Goal: Information Seeking & Learning: Learn about a topic

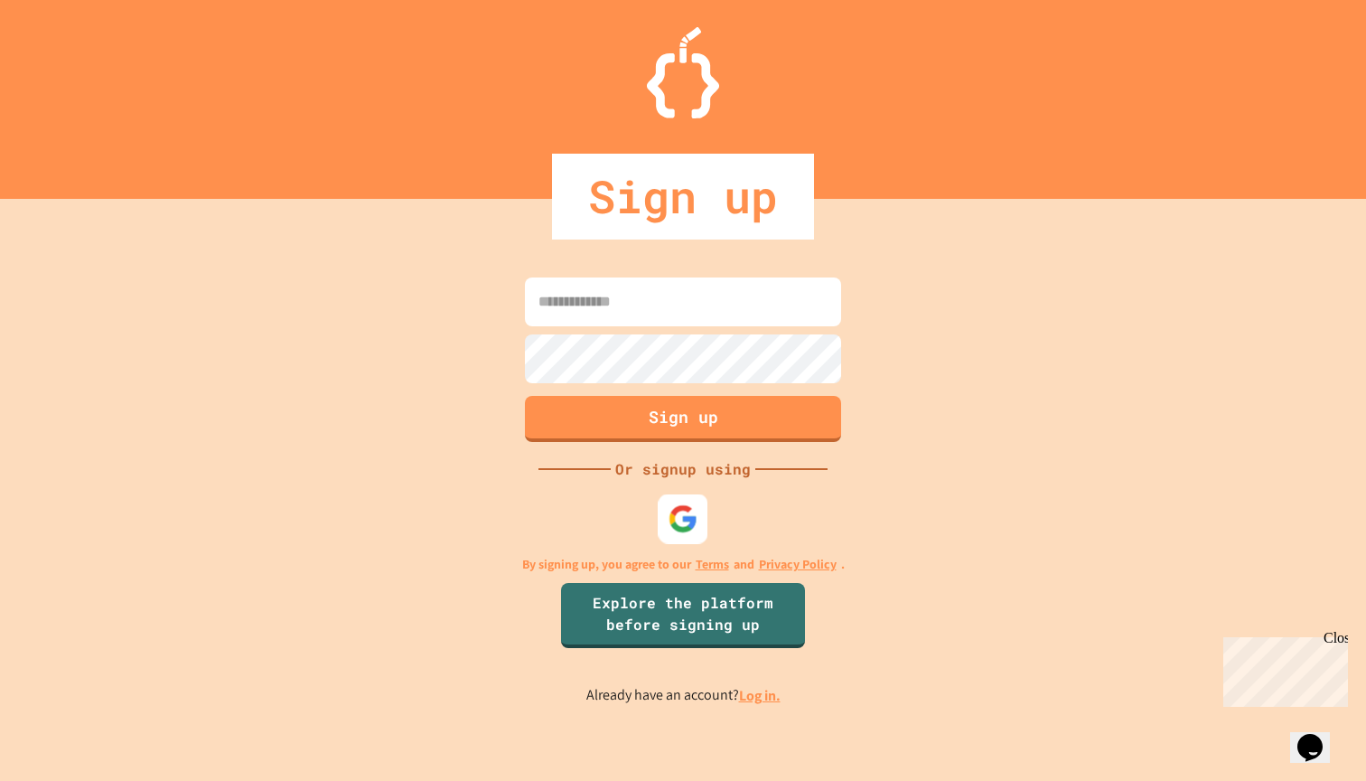
click at [682, 522] on img at bounding box center [684, 519] width 30 height 30
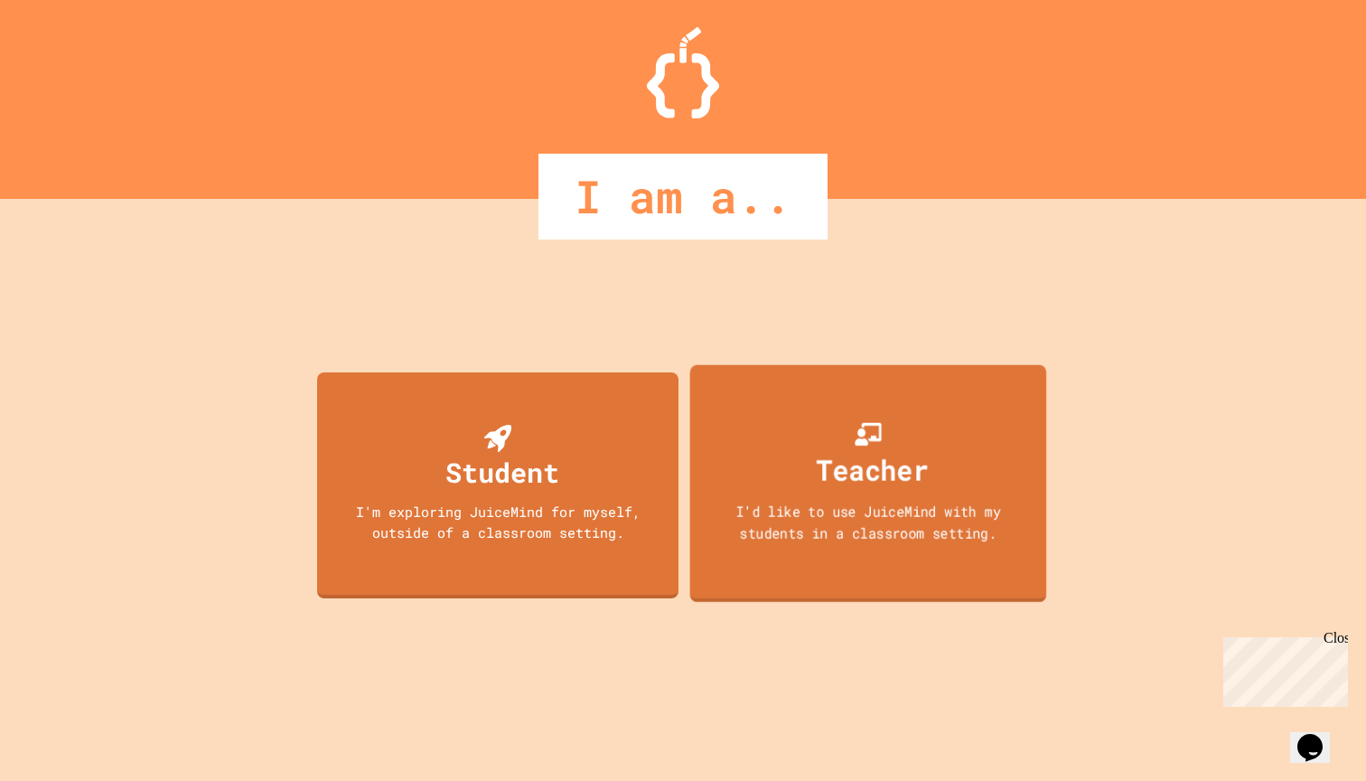
click at [917, 497] on div "Teacher I'd like to use JuiceMind with my students in a classroom setting." at bounding box center [868, 484] width 357 height 238
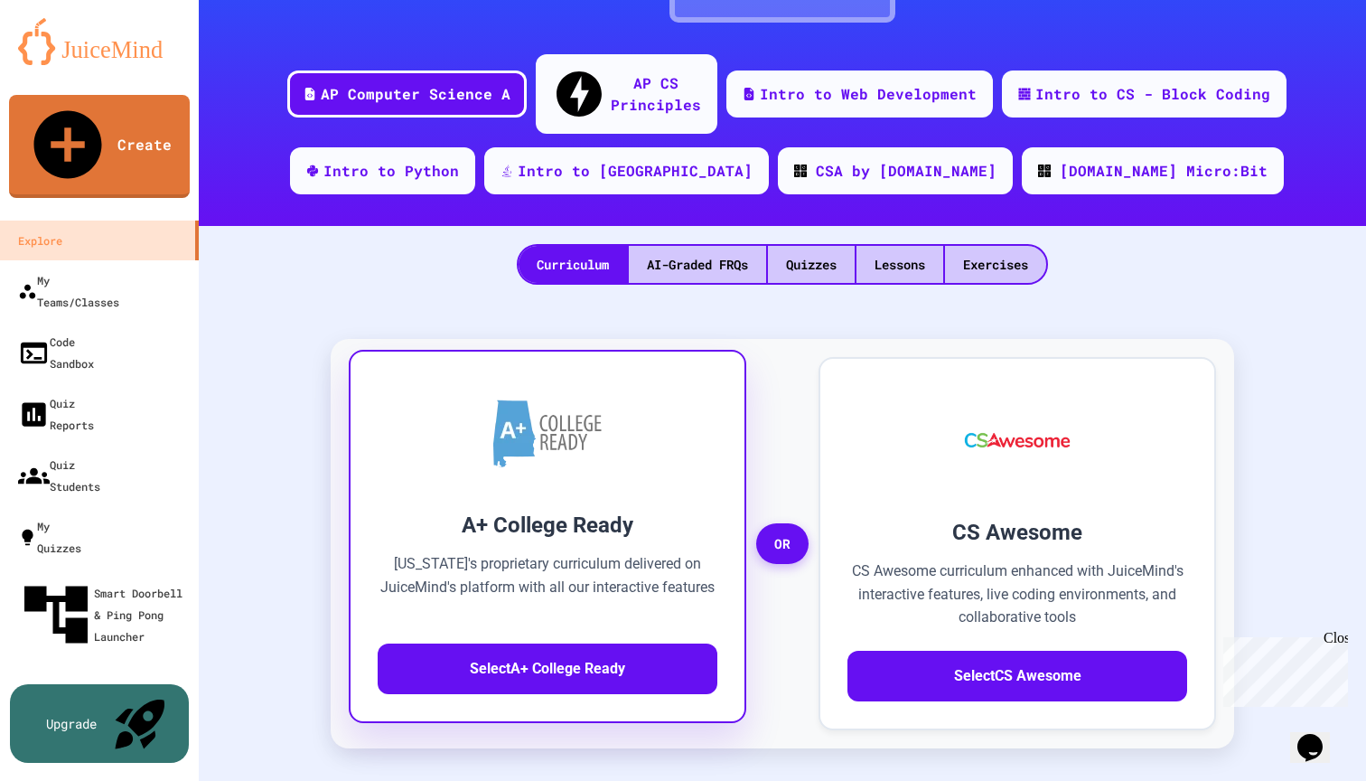
scroll to position [219, 0]
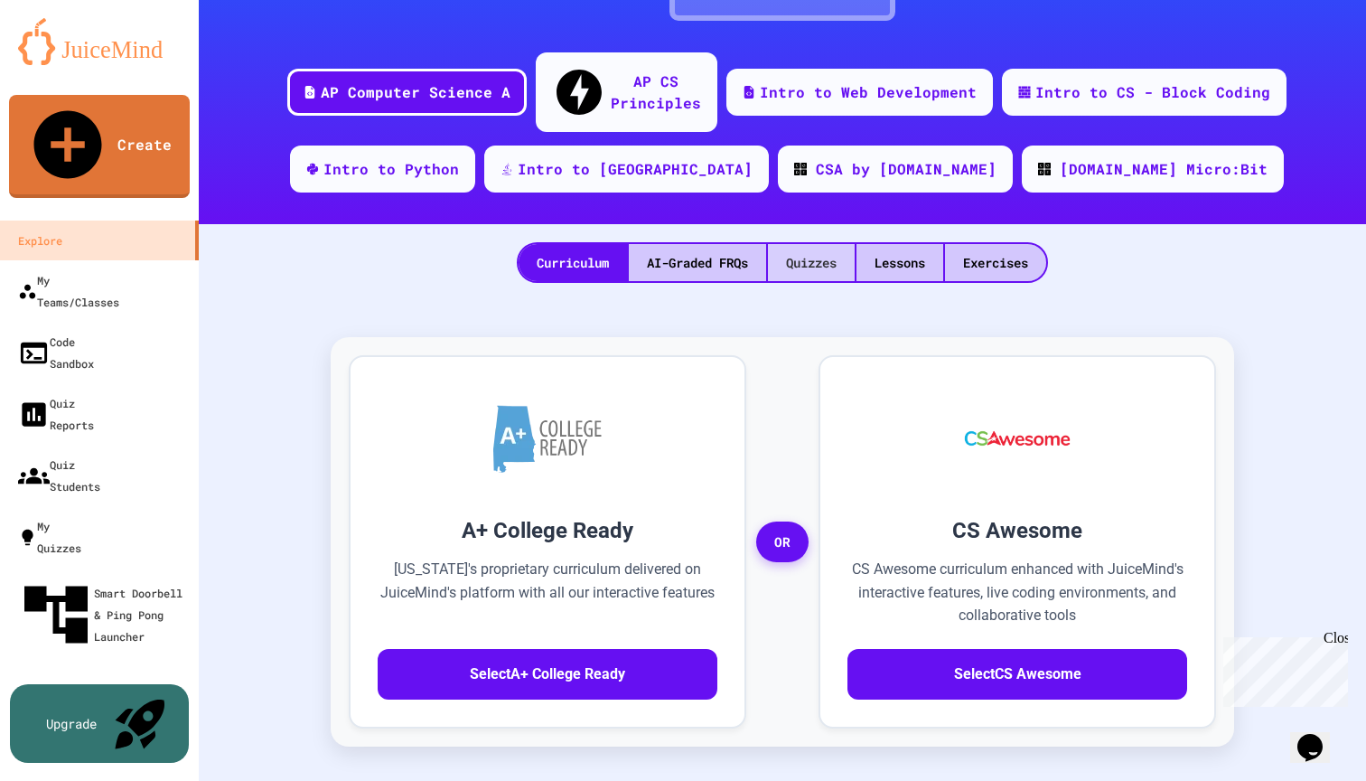
click at [820, 244] on div "Quizzes" at bounding box center [811, 262] width 87 height 37
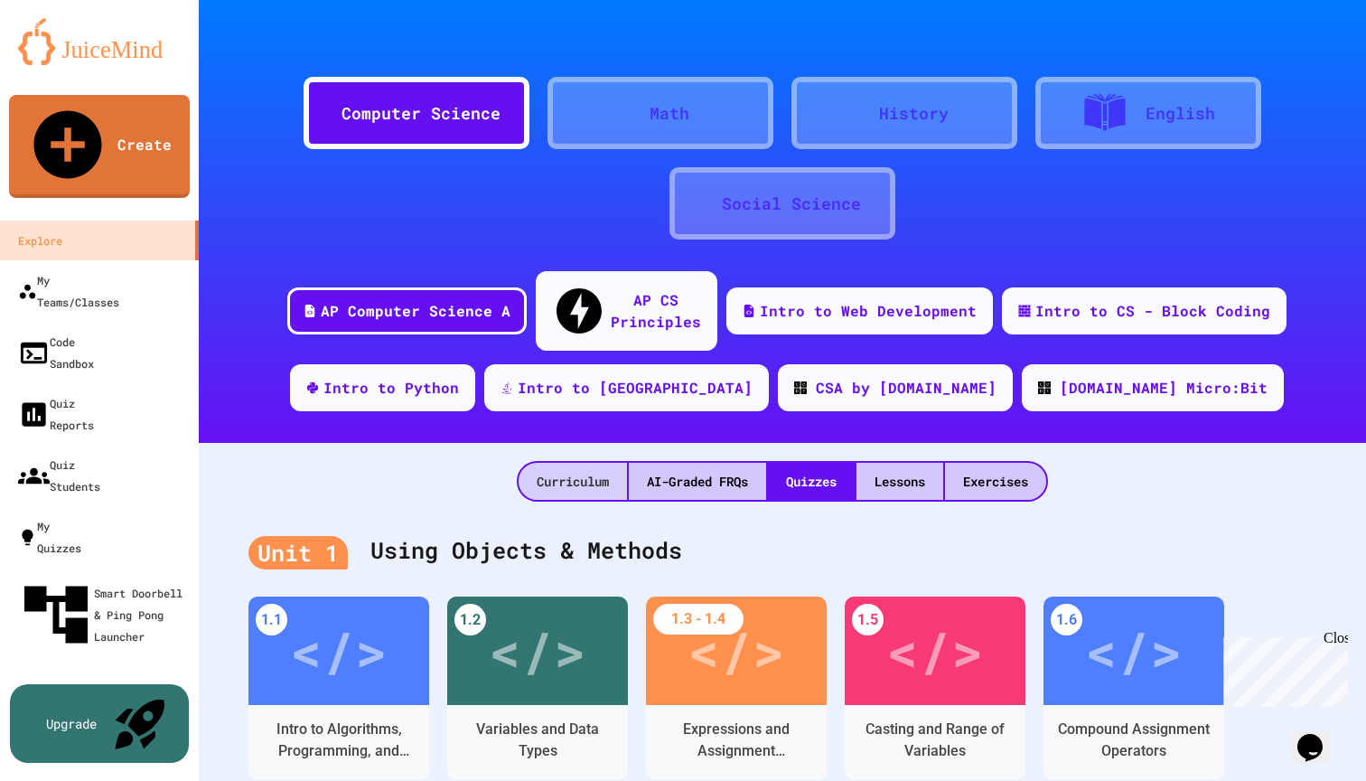
click at [571, 463] on div "Curriculum" at bounding box center [573, 481] width 108 height 37
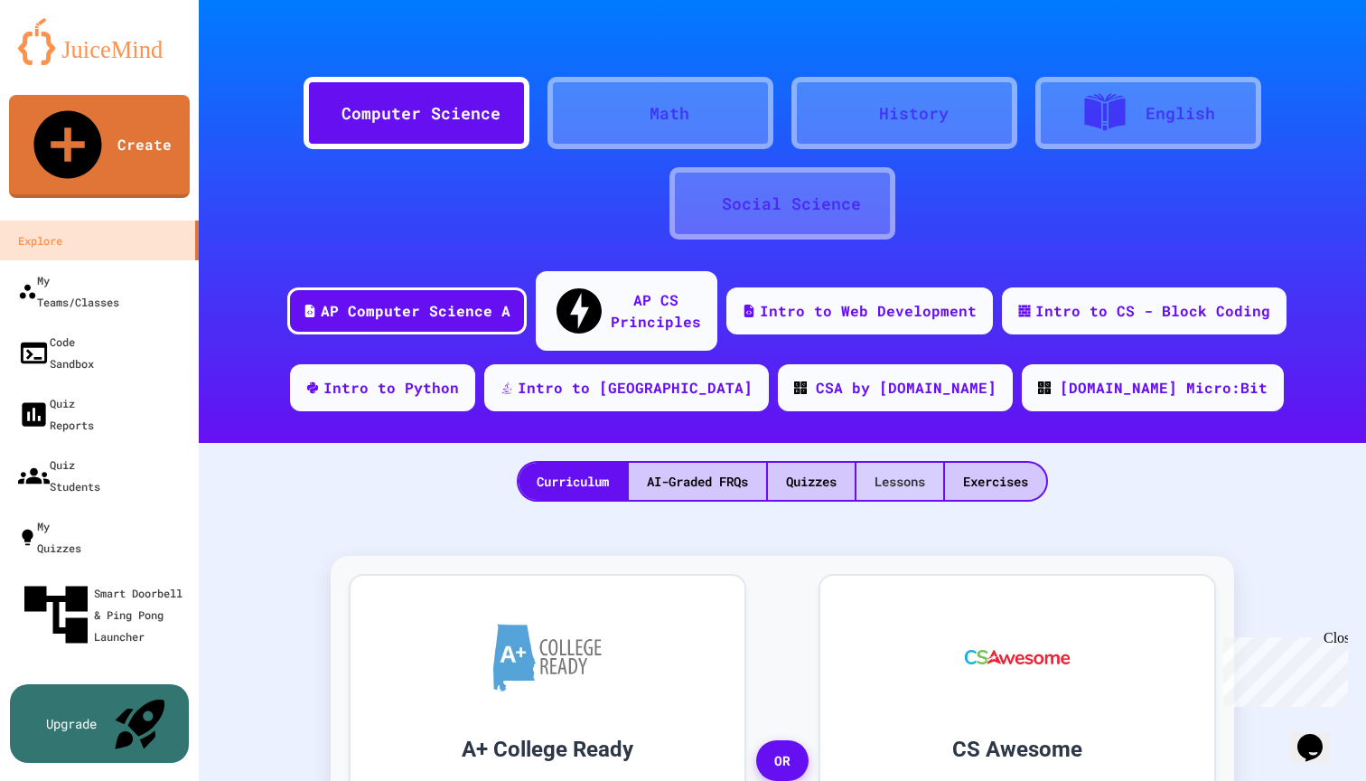
click at [898, 463] on div "Lessons" at bounding box center [900, 481] width 87 height 37
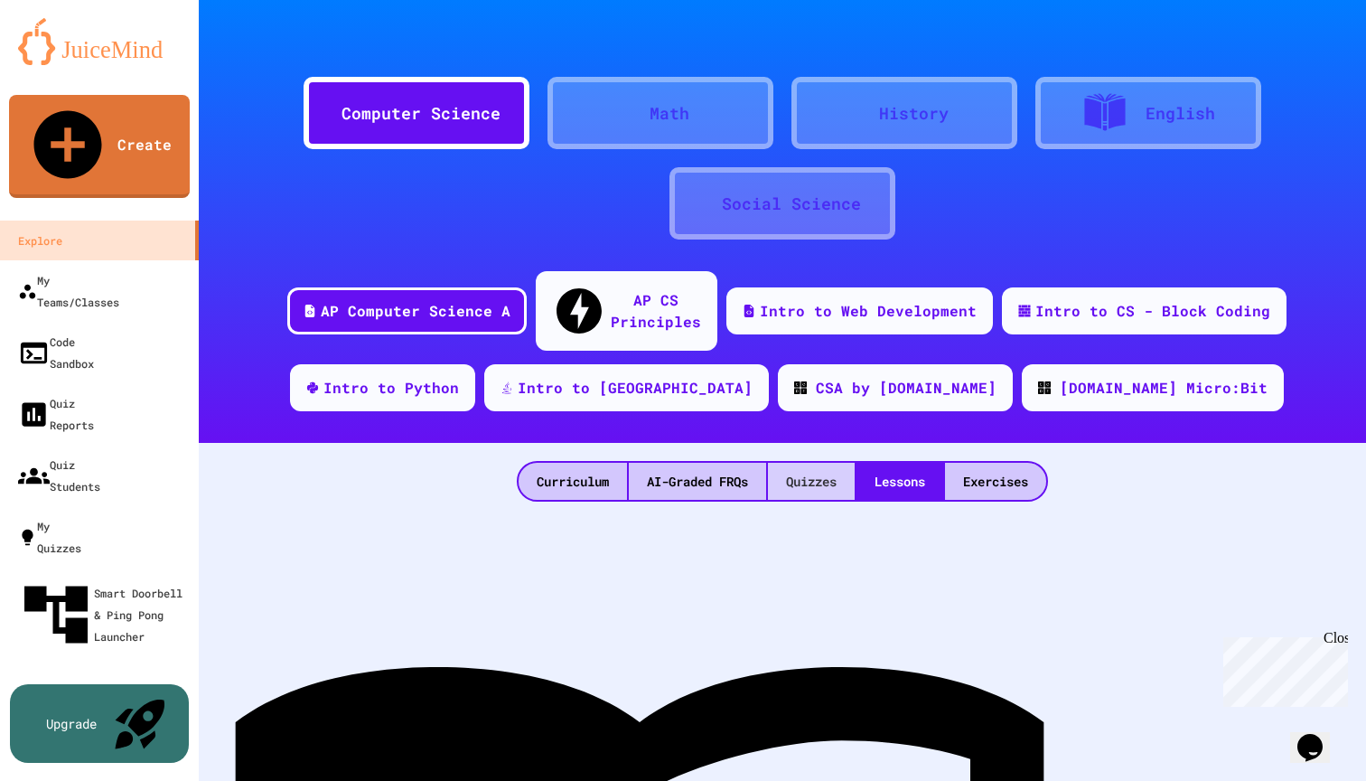
click at [791, 463] on div "Quizzes" at bounding box center [811, 481] width 87 height 37
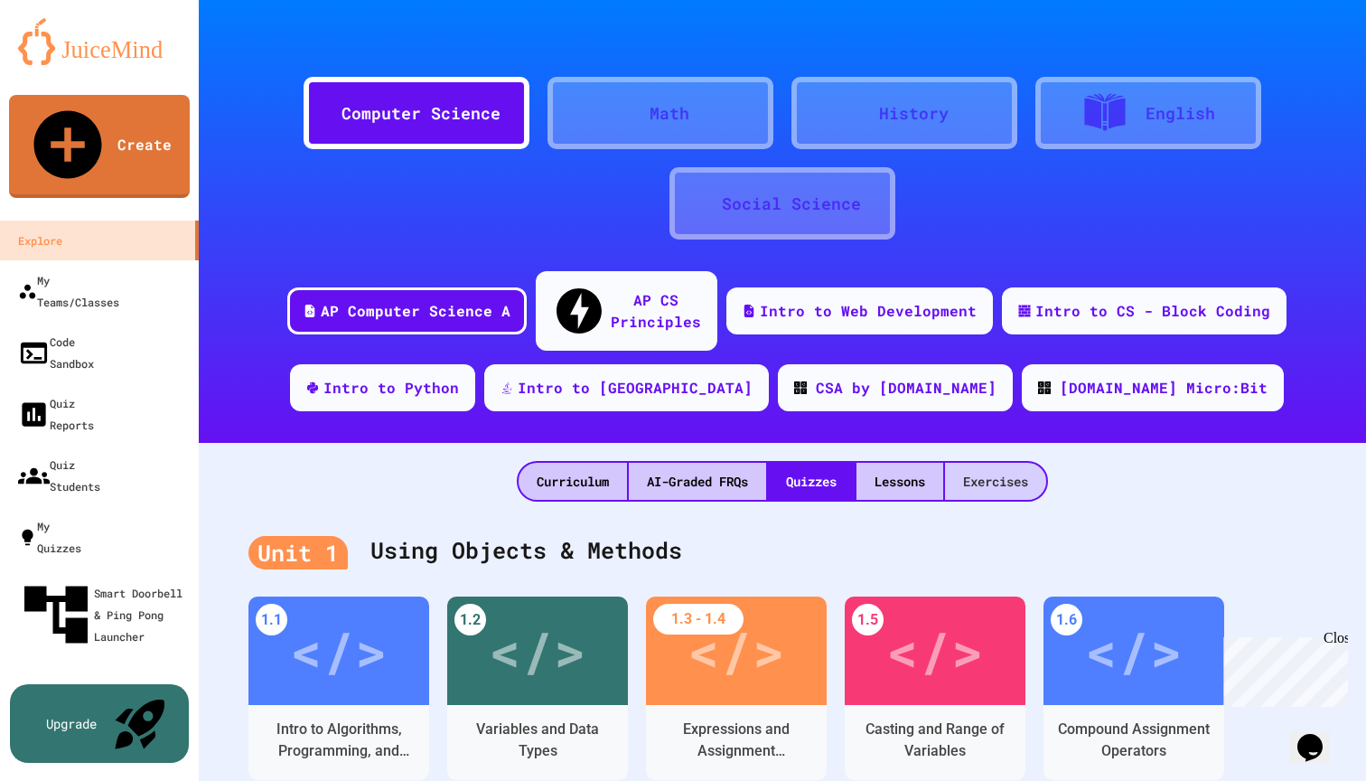
click at [984, 463] on div "Exercises" at bounding box center [995, 481] width 101 height 37
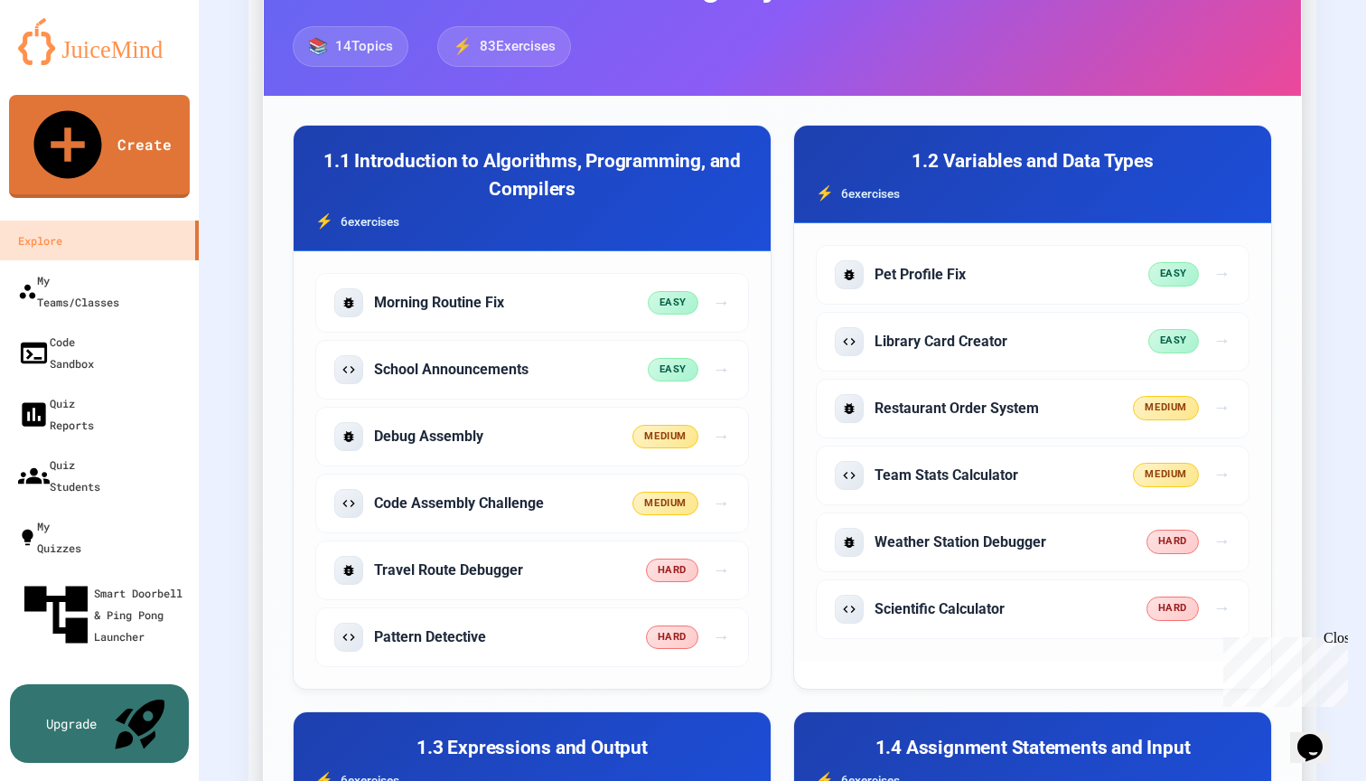
scroll to position [597, 0]
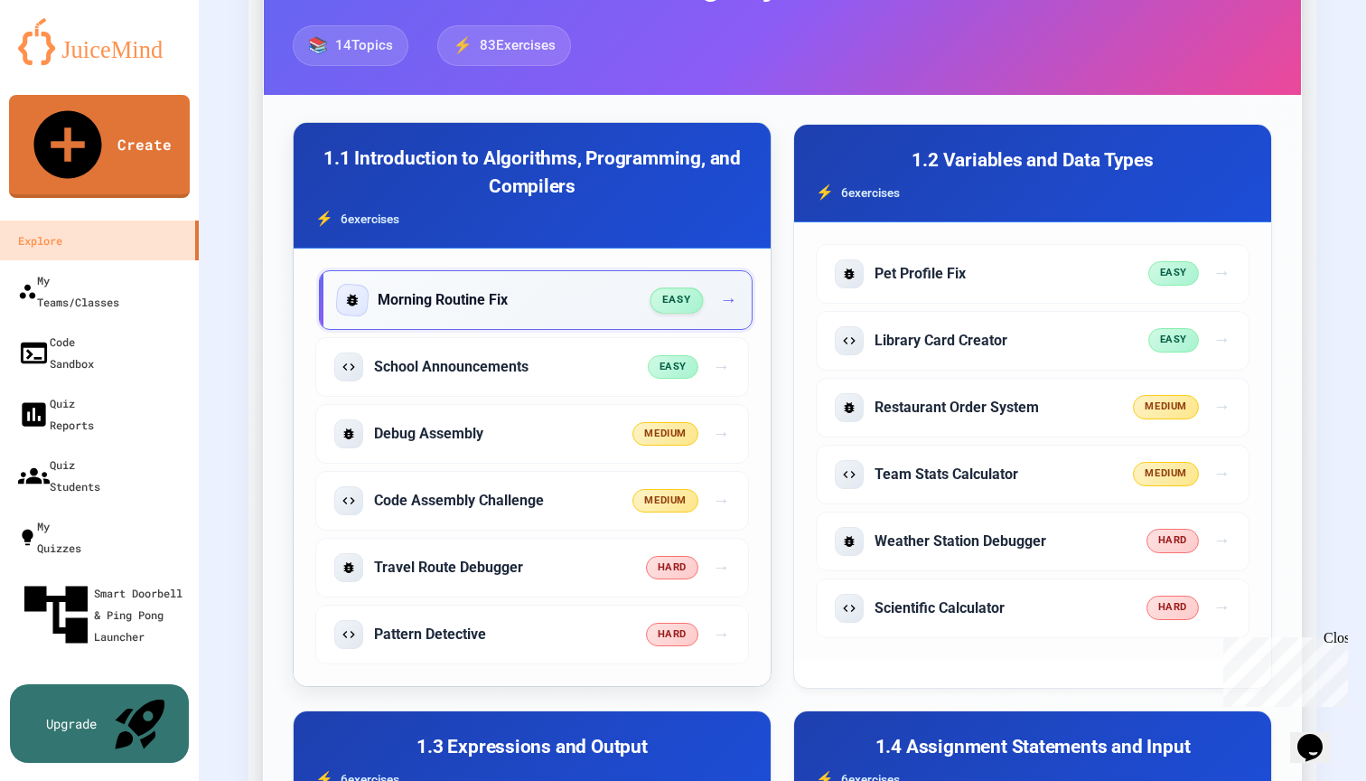
click at [576, 286] on div "Morning Routine Fix" at bounding box center [495, 300] width 314 height 29
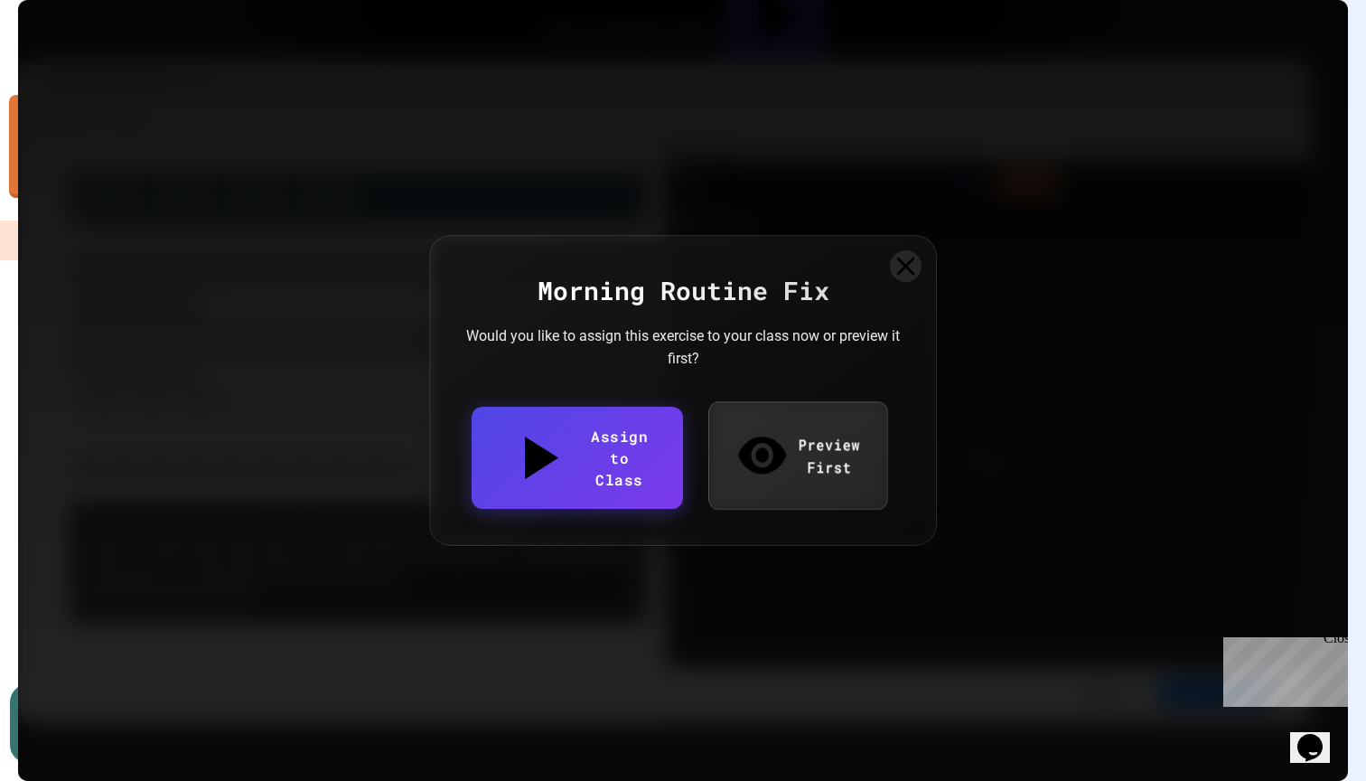
click at [771, 448] on link "Preview First" at bounding box center [798, 455] width 179 height 108
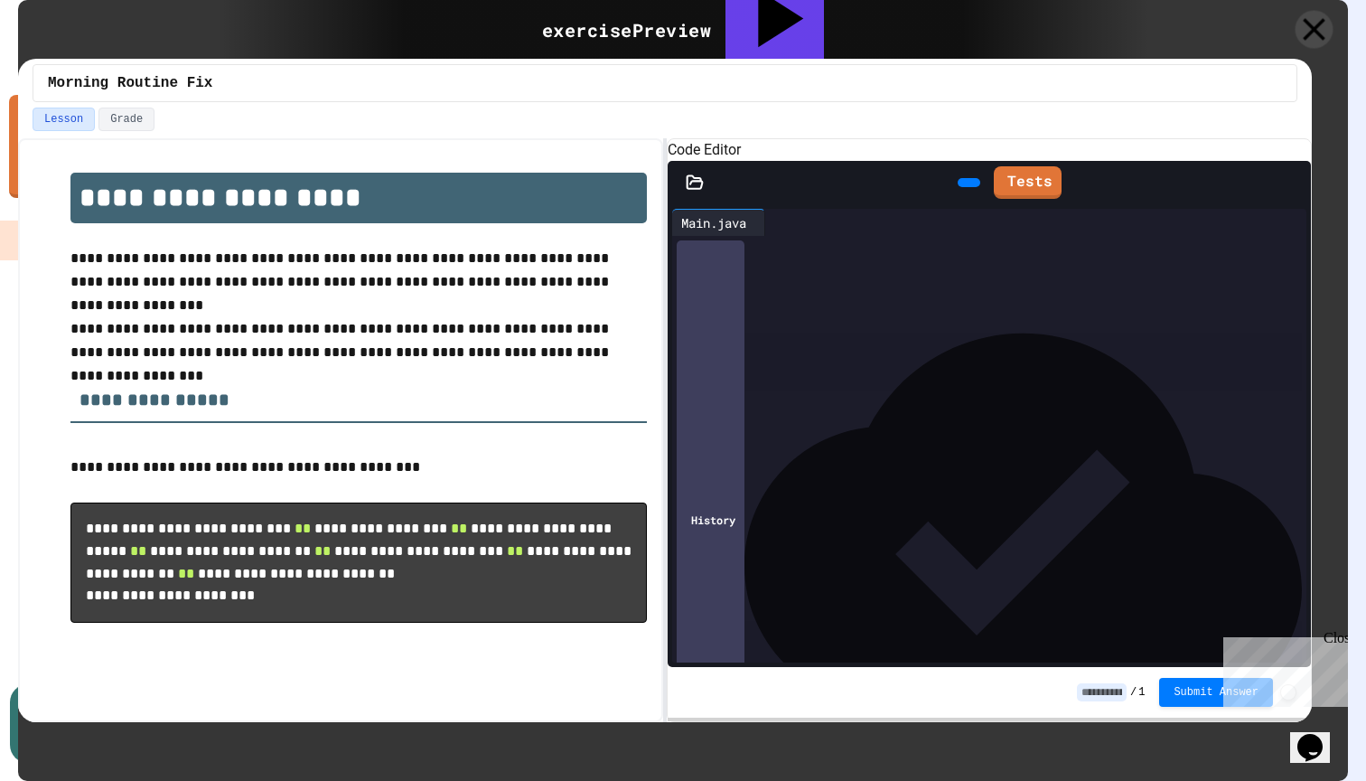
click at [1310, 28] on icon at bounding box center [1315, 30] width 38 height 38
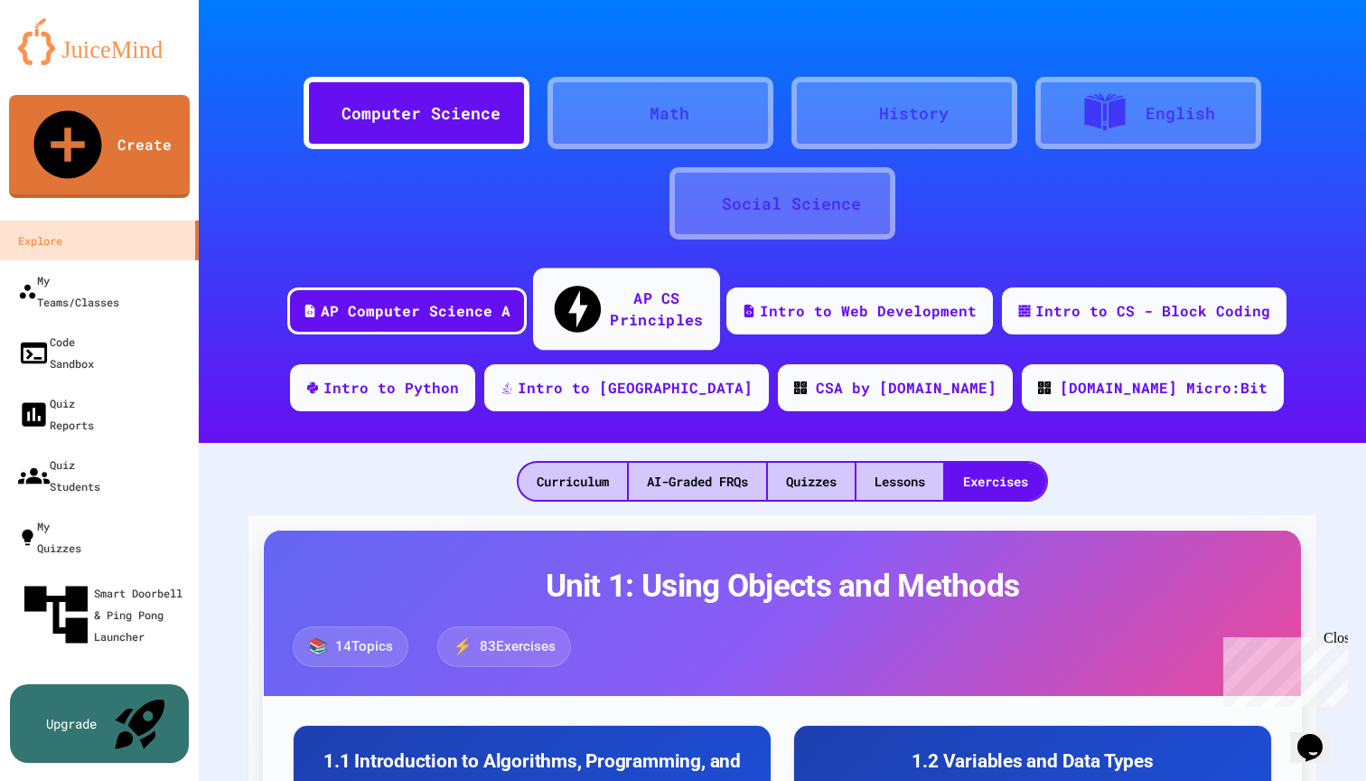
click at [654, 295] on div "AP CS Principles" at bounding box center [656, 308] width 93 height 44
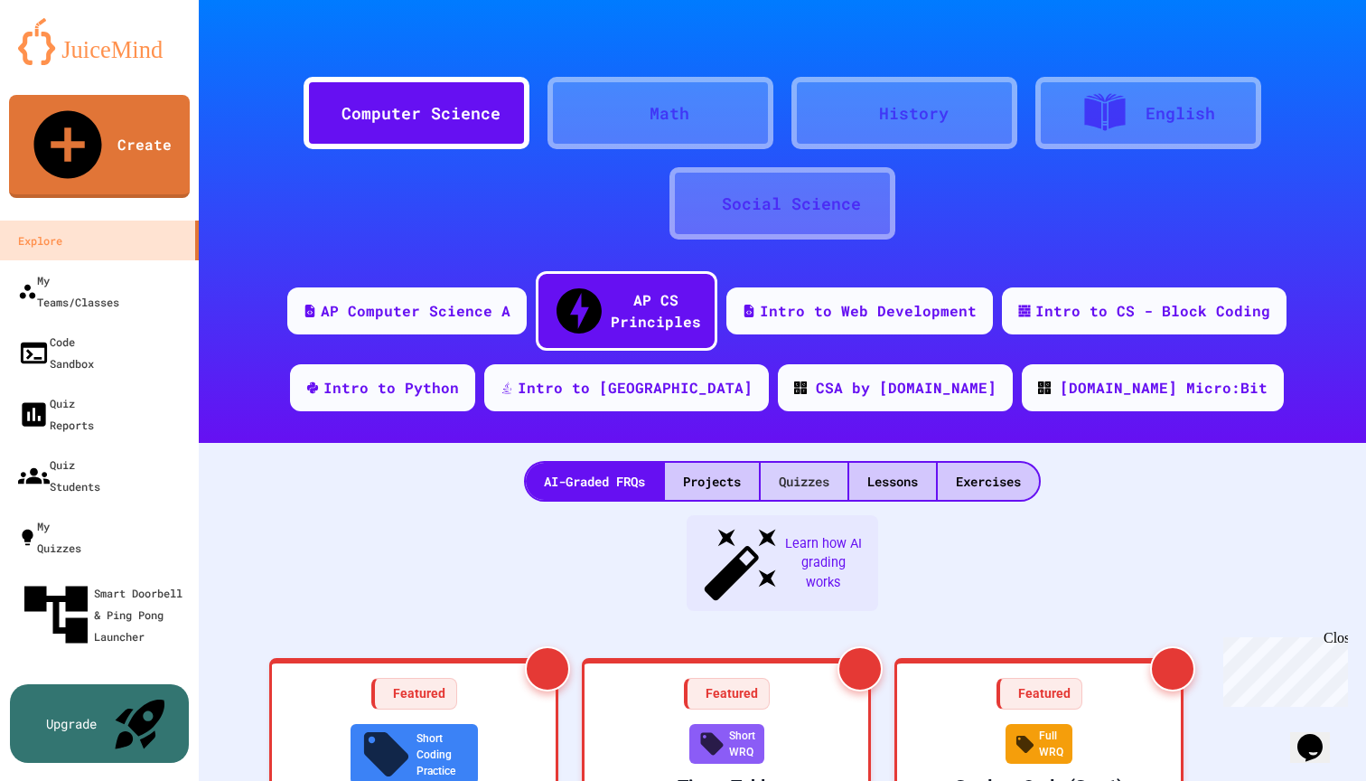
click at [803, 463] on div "Quizzes" at bounding box center [804, 481] width 87 height 37
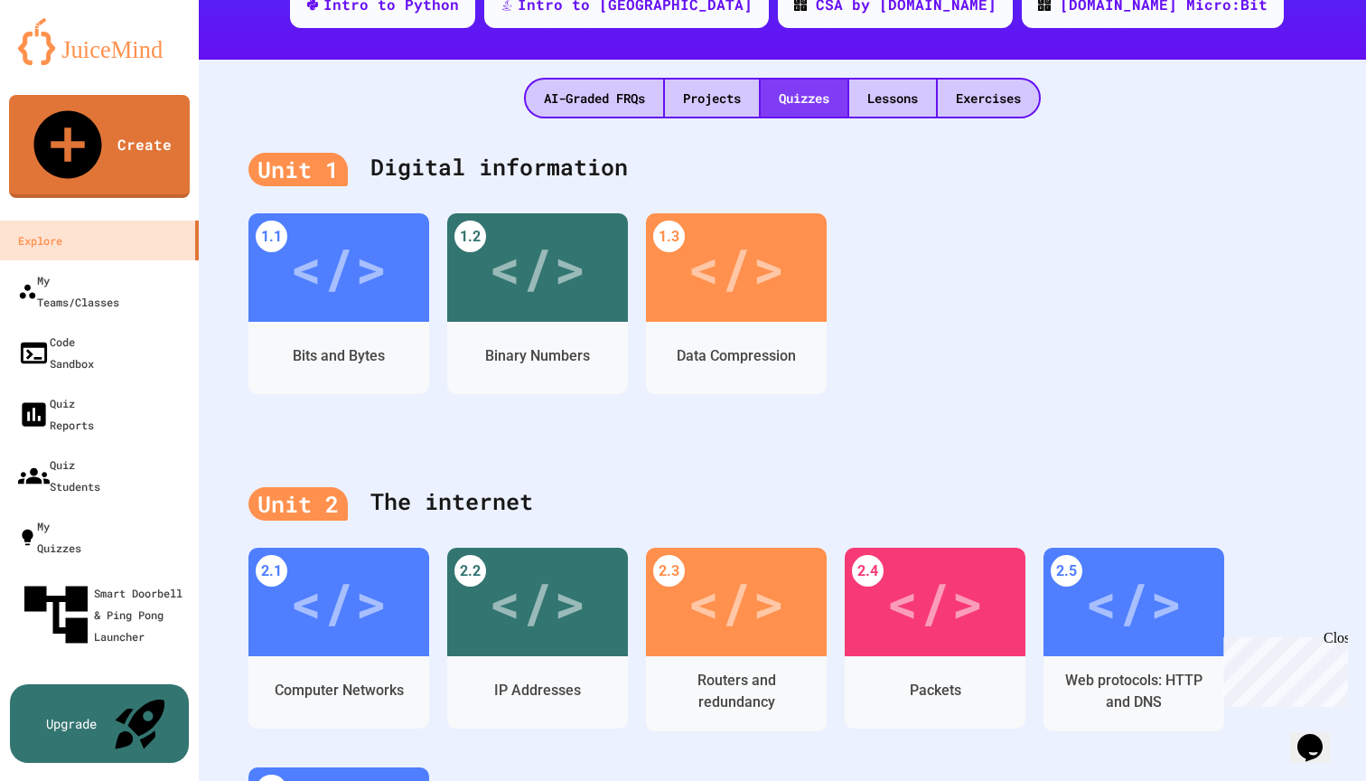
scroll to position [384, 0]
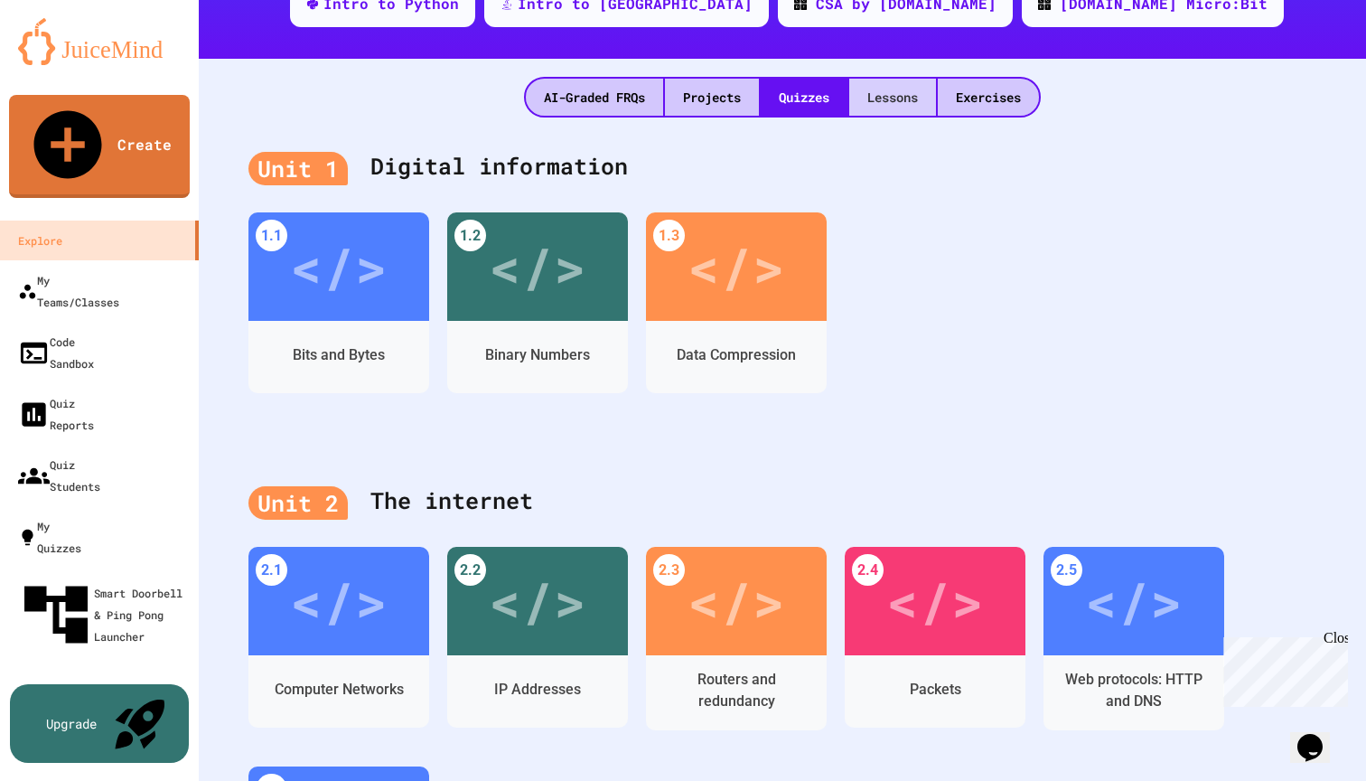
click at [892, 79] on div "Lessons" at bounding box center [893, 97] width 87 height 37
